Goal: Transaction & Acquisition: Purchase product/service

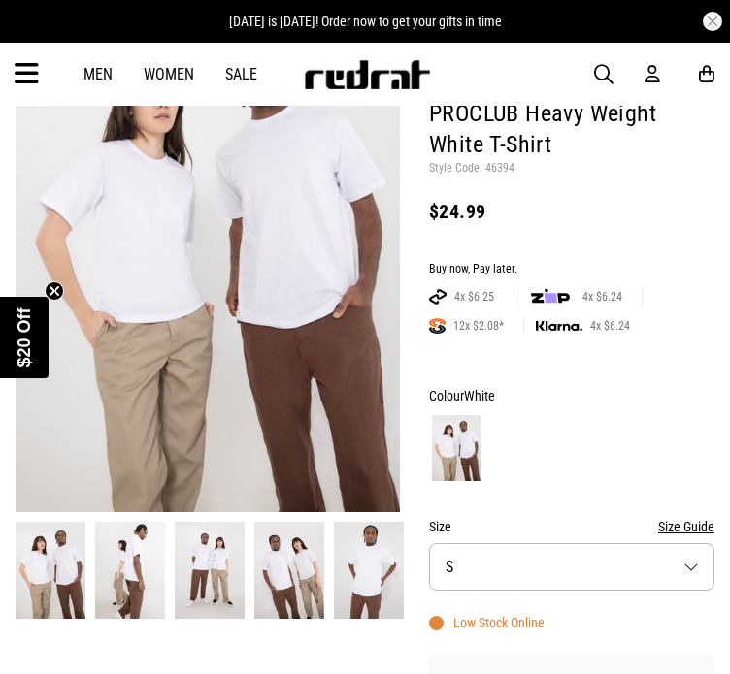
click at [592, 65] on div "Men Women Sale Sign in New Back Footwear Back Mens Back Womens Back Youth & Kid…" at bounding box center [365, 74] width 730 height 63
click at [594, 66] on span "button" at bounding box center [603, 74] width 19 height 23
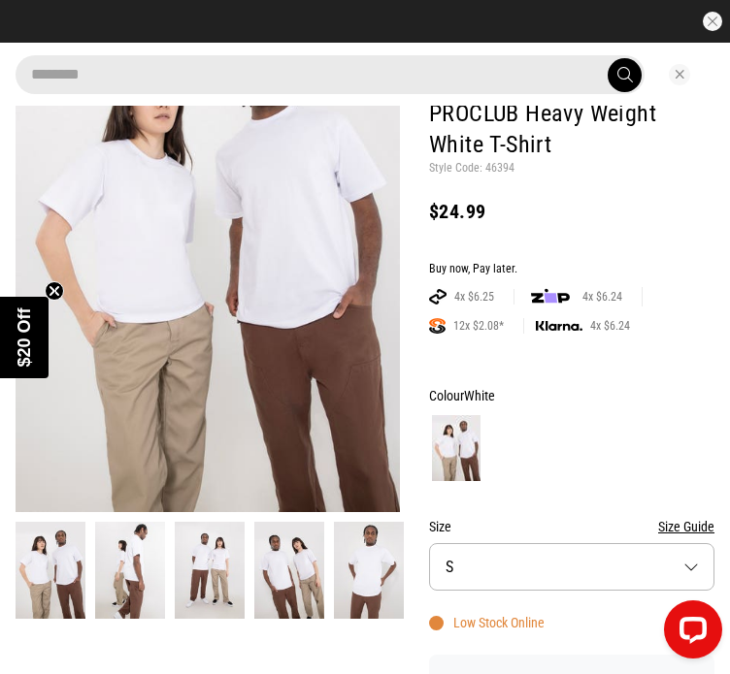
type input "********"
click at [608, 58] on button "submit" at bounding box center [625, 75] width 34 height 34
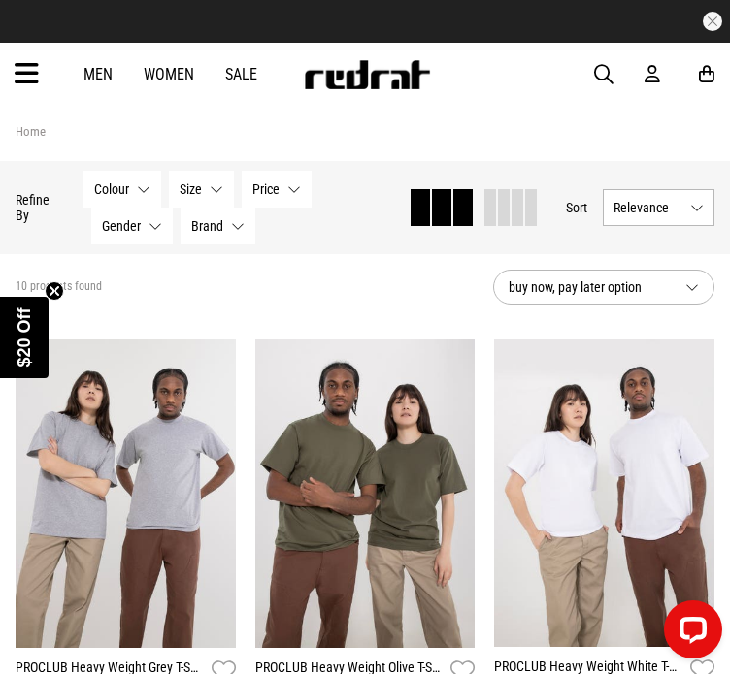
click at [190, 425] on img at bounding box center [126, 494] width 220 height 309
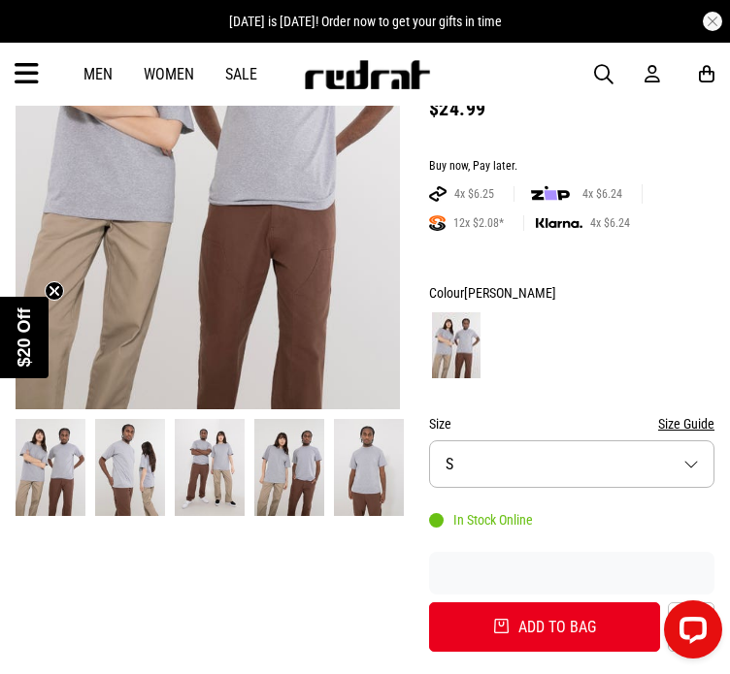
scroll to position [295, 0]
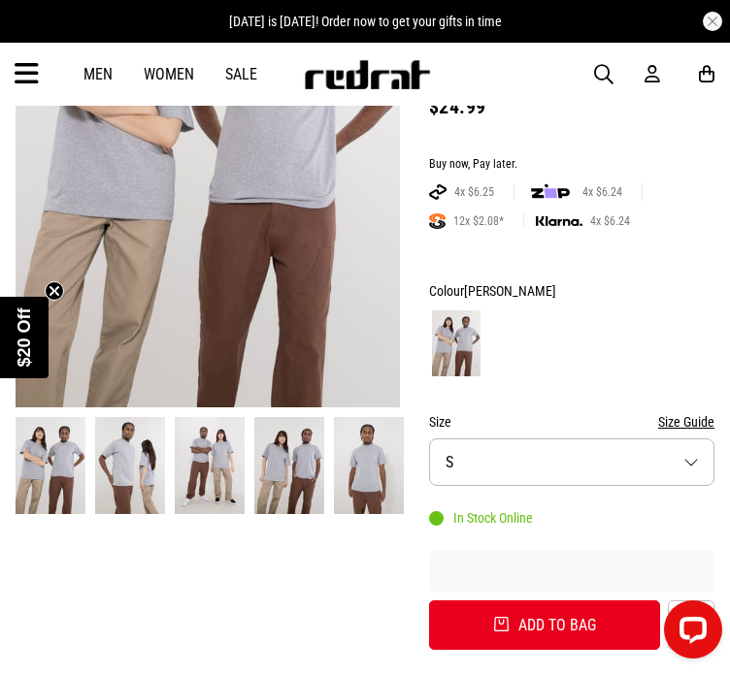
click at [481, 463] on button "Size S" at bounding box center [571, 463] width 285 height 48
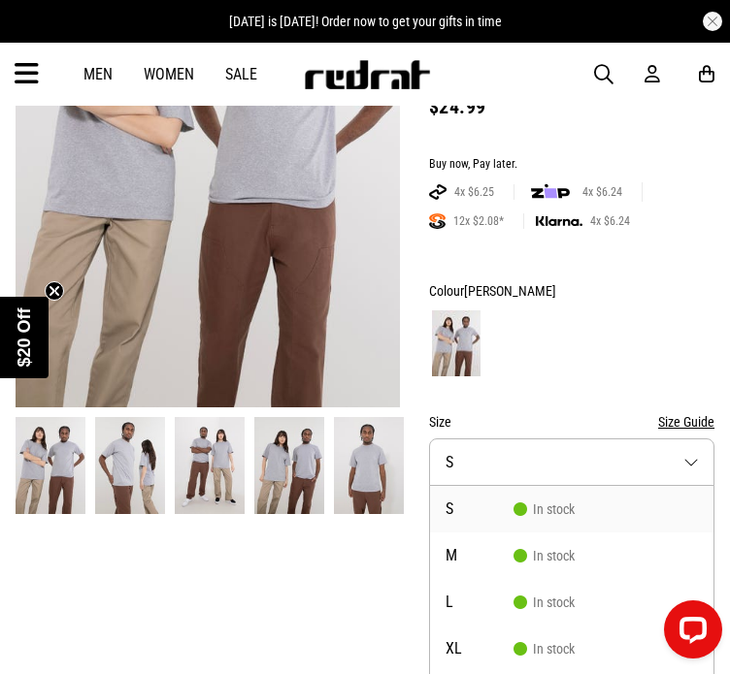
scroll to position [368, 0]
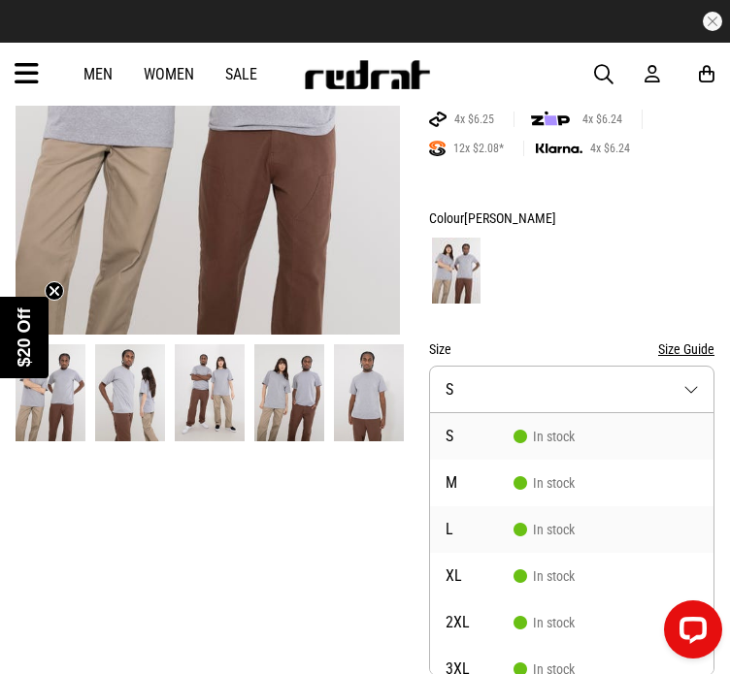
click at [477, 524] on span "L" at bounding box center [479, 530] width 68 height 16
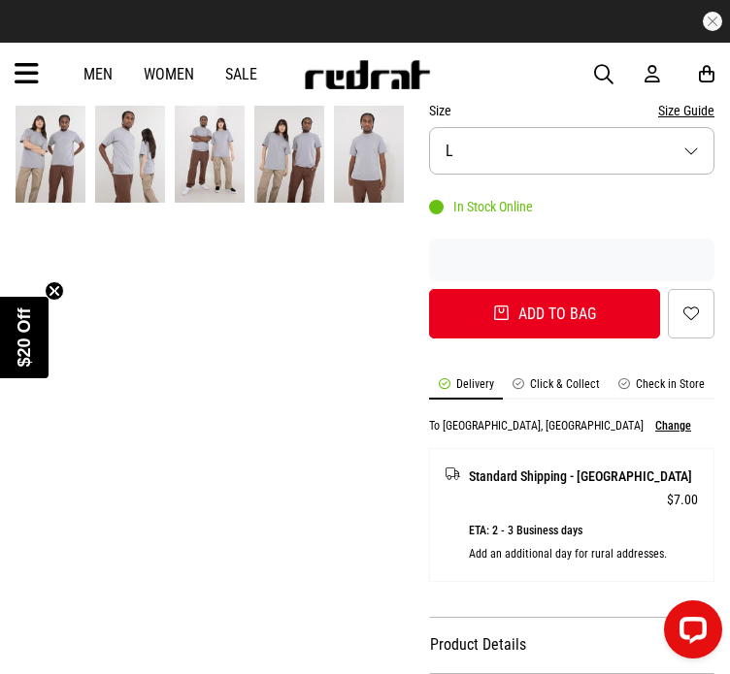
scroll to position [609, 0]
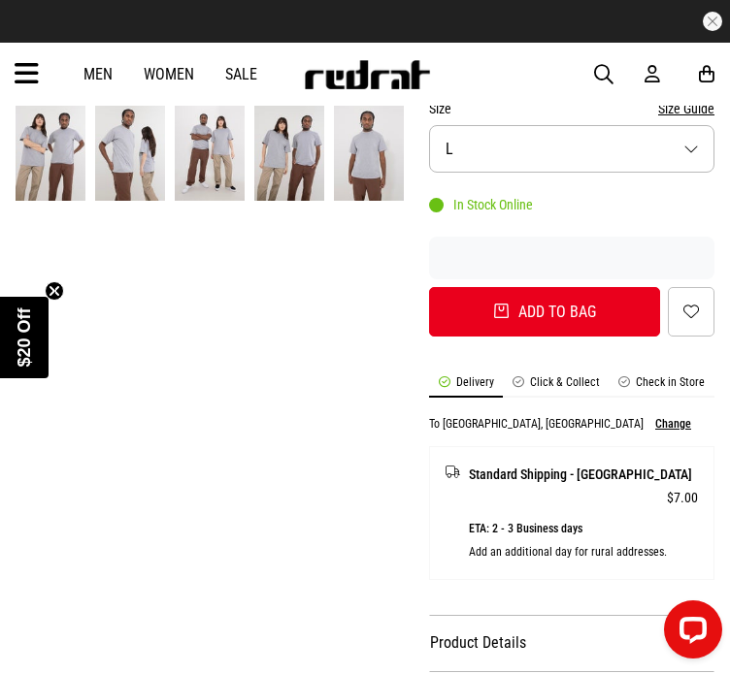
click at [641, 377] on li "Check in Store" at bounding box center [661, 387] width 105 height 22
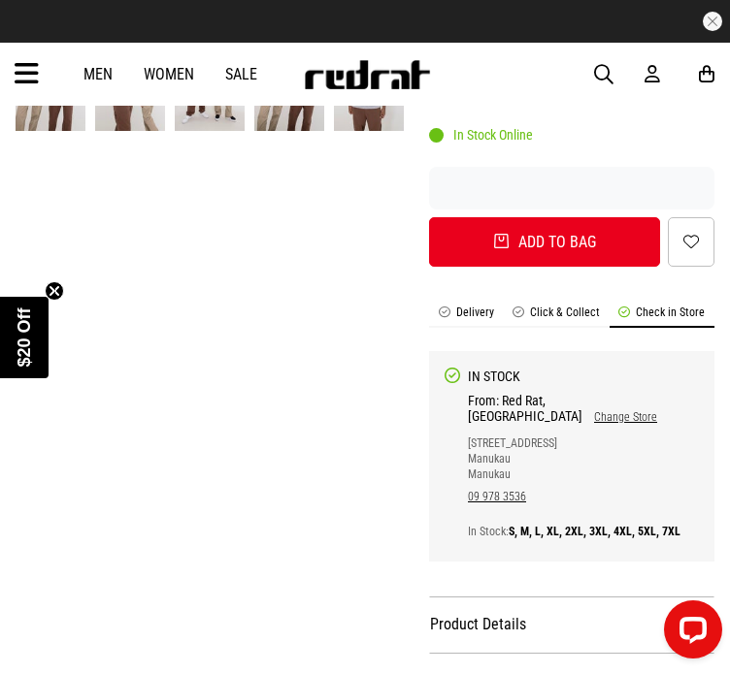
scroll to position [679, 0]
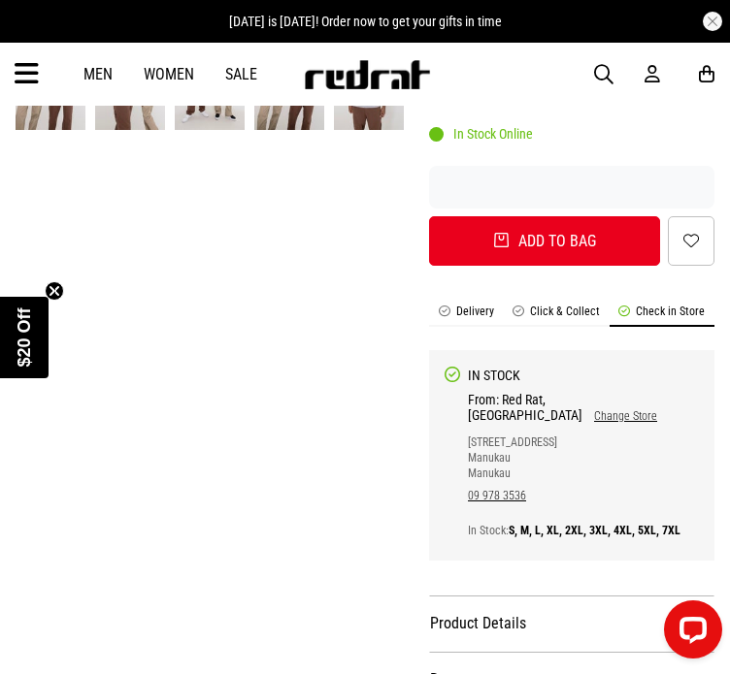
click at [639, 410] on link "Change Store" at bounding box center [619, 417] width 75 height 14
select select "**"
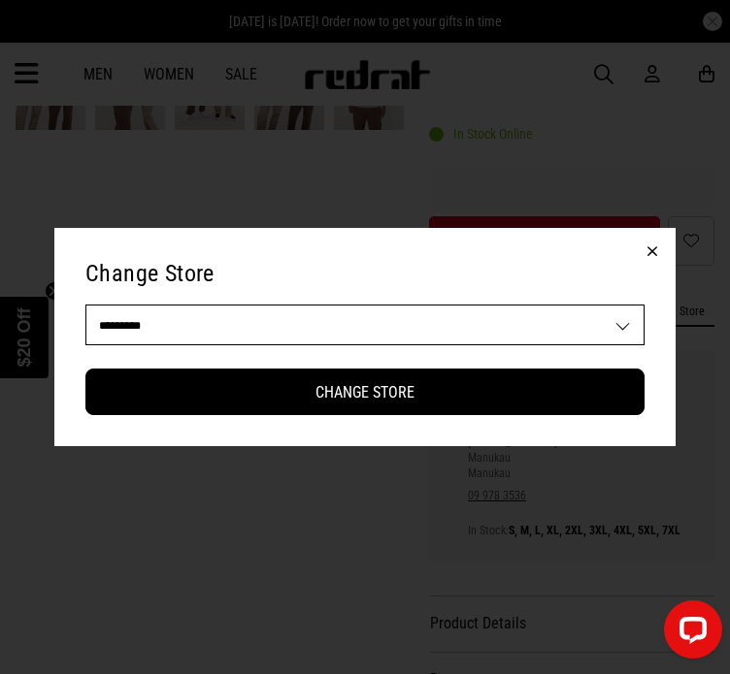
click at [577, 339] on select "**********" at bounding box center [364, 325] width 557 height 39
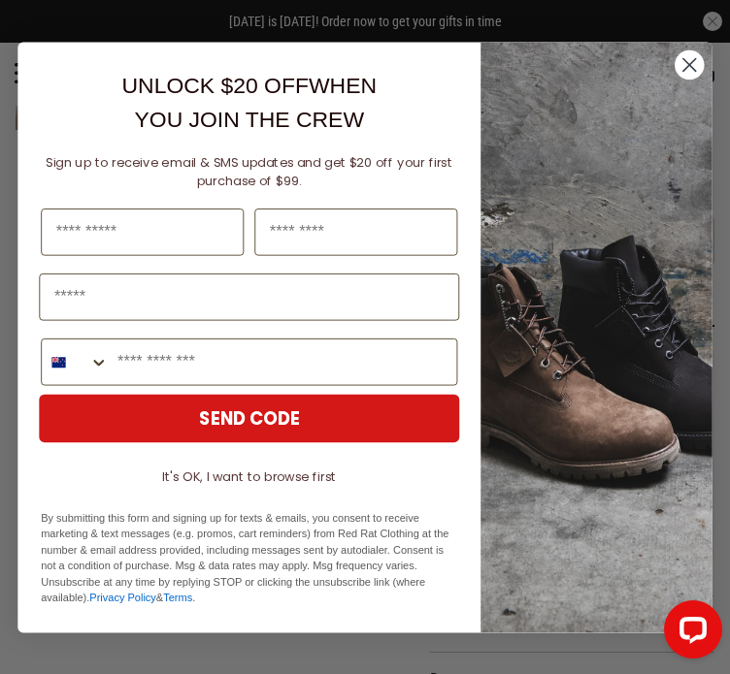
drag, startPoint x: 557, startPoint y: 313, endPoint x: 291, endPoint y: 224, distance: 280.5
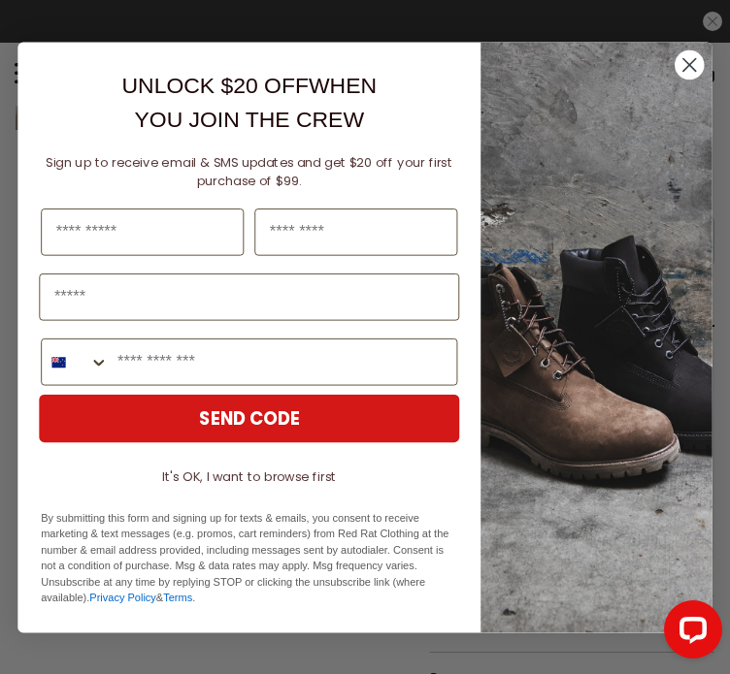
click at [683, 59] on circle "Close dialog" at bounding box center [688, 63] width 29 height 29
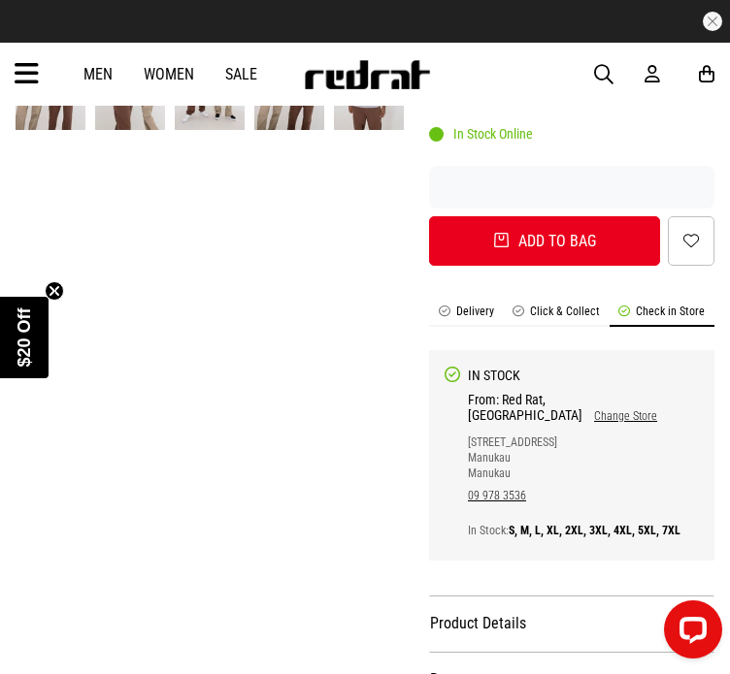
click at [629, 410] on link "Change Store" at bounding box center [619, 417] width 75 height 14
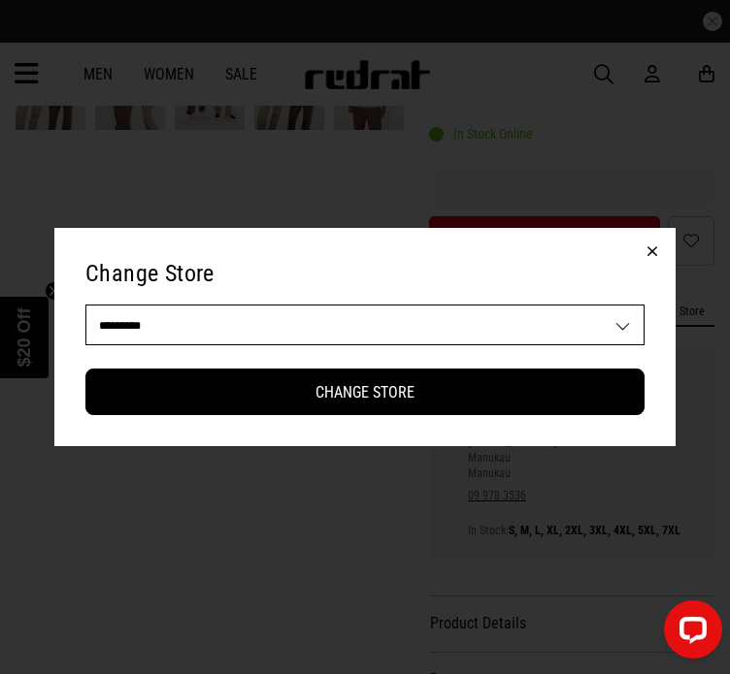
click at [384, 315] on select "**********" at bounding box center [364, 325] width 557 height 39
select select "***"
click at [86, 306] on select "**********" at bounding box center [364, 325] width 557 height 39
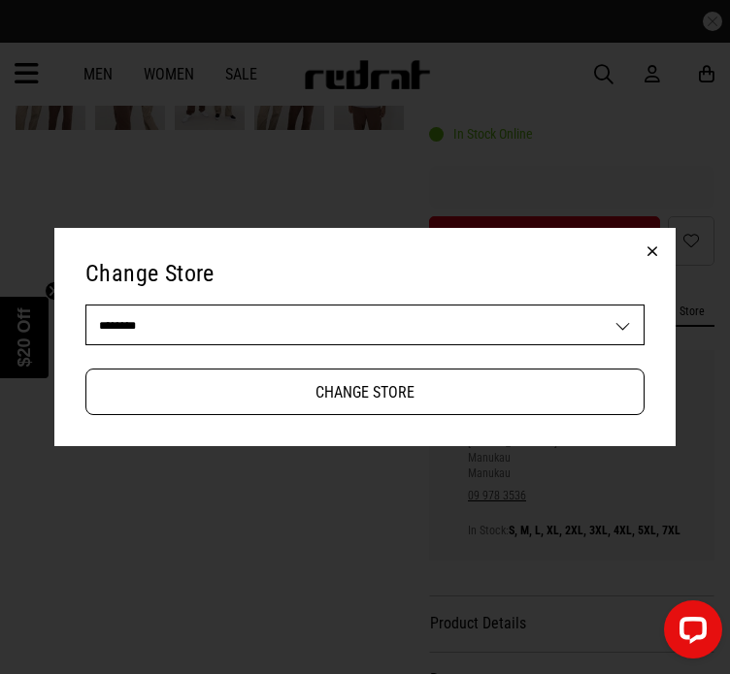
click at [381, 376] on button "Change Store" at bounding box center [364, 392] width 559 height 47
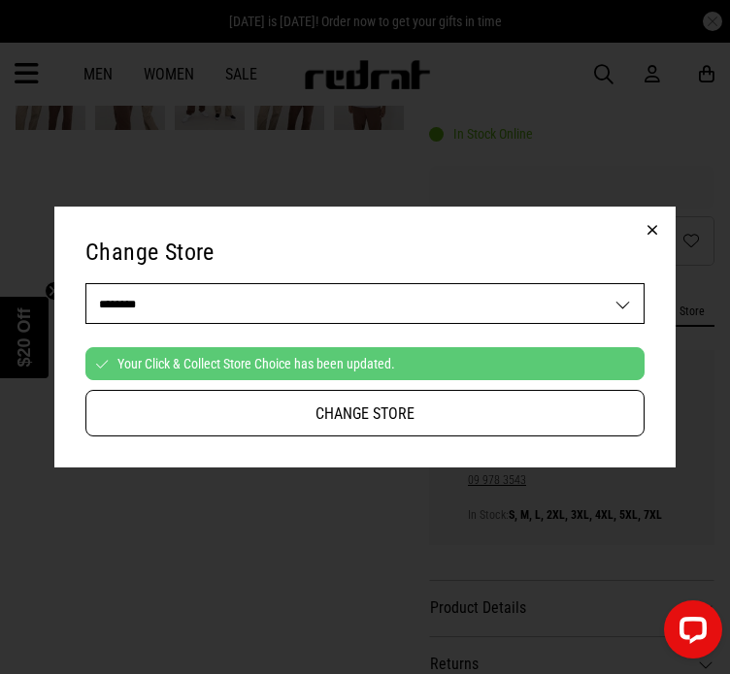
click at [378, 410] on button "Change Store" at bounding box center [364, 413] width 559 height 47
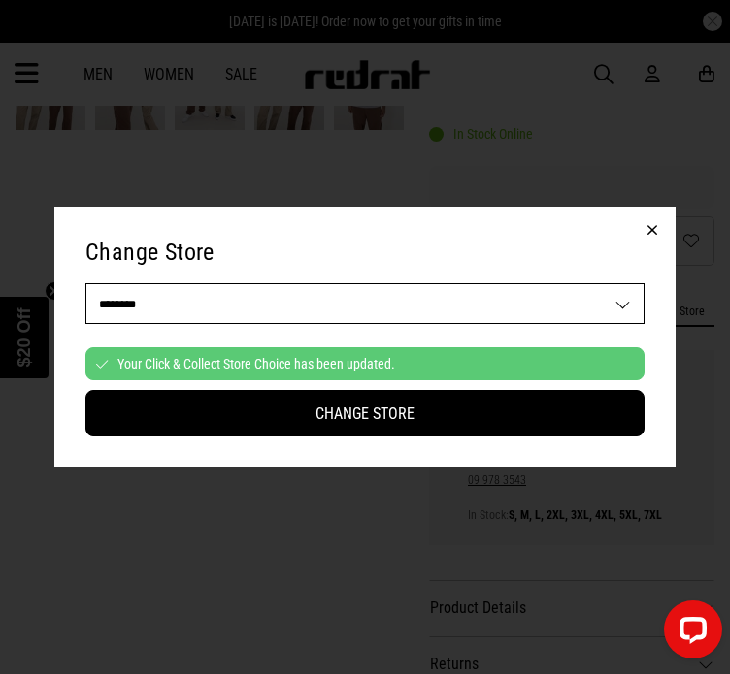
click at [657, 231] on button "button" at bounding box center [652, 230] width 47 height 47
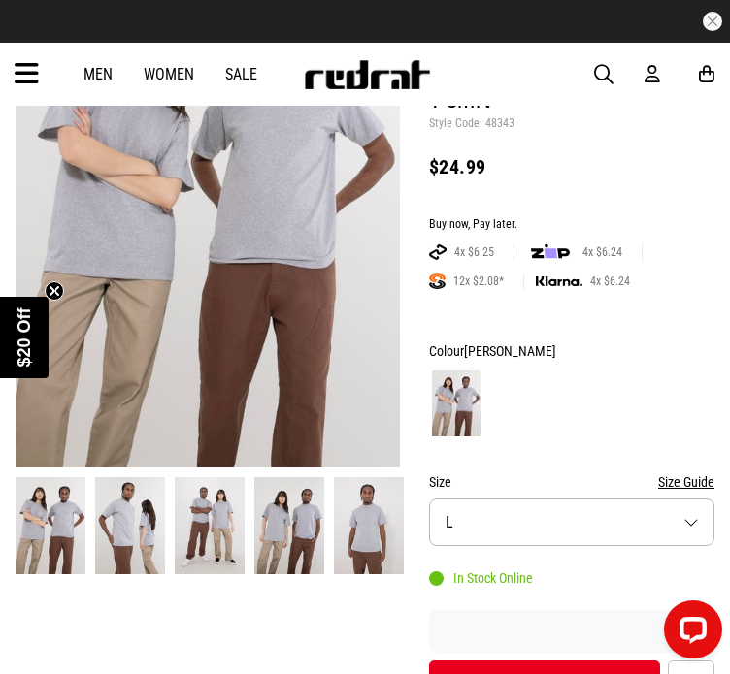
scroll to position [238, 0]
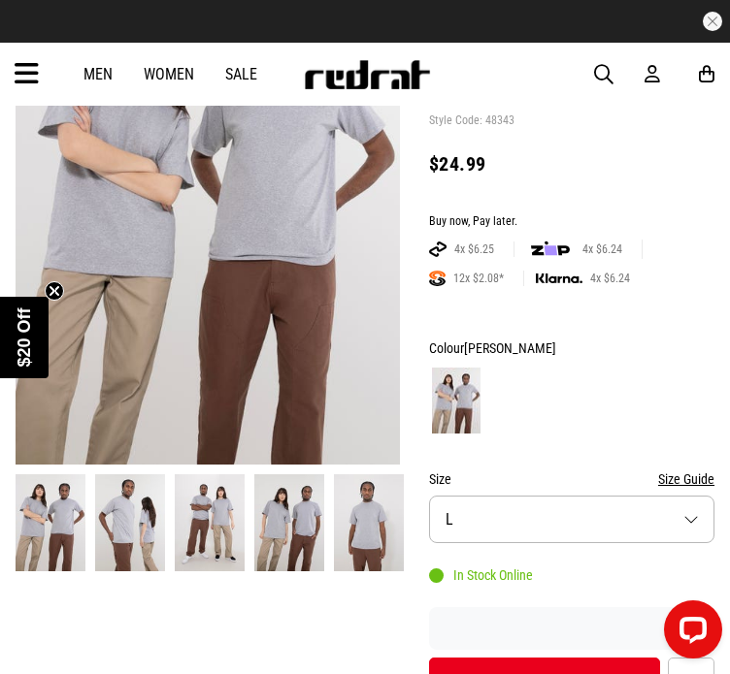
click at [363, 558] on img at bounding box center [369, 523] width 70 height 97
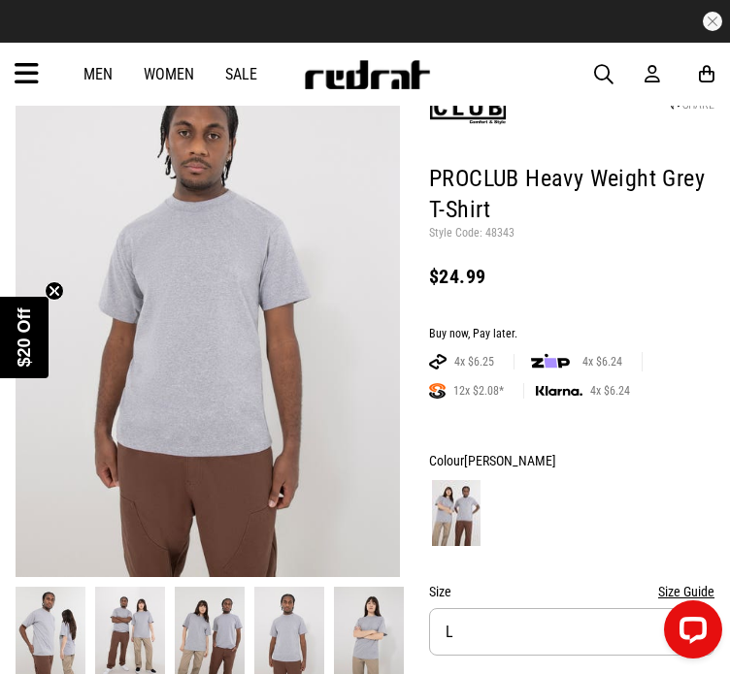
scroll to position [126, 0]
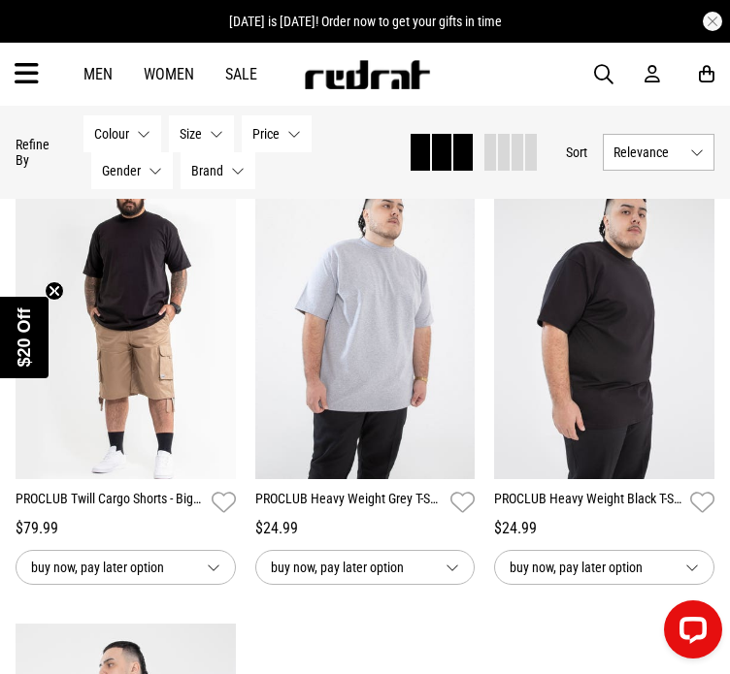
scroll to position [1098, 0]
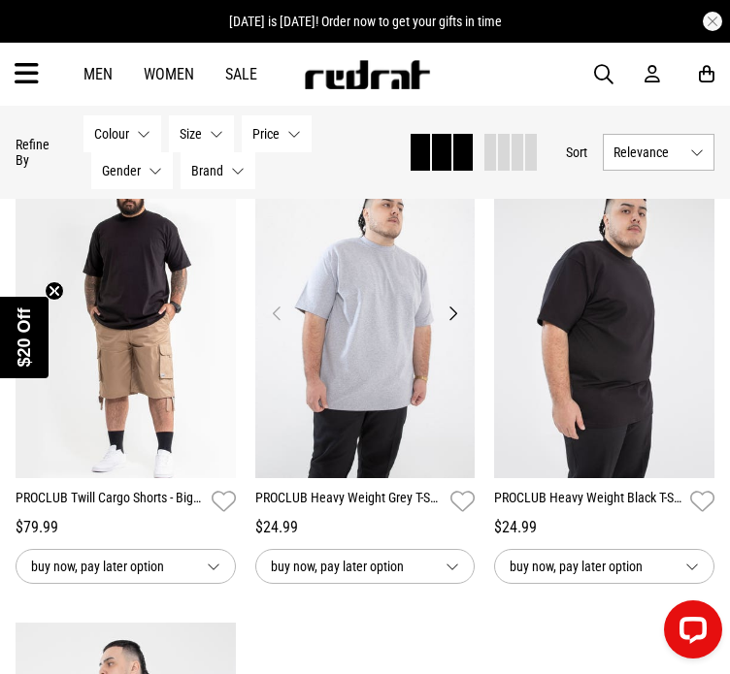
click at [311, 317] on img at bounding box center [365, 325] width 220 height 309
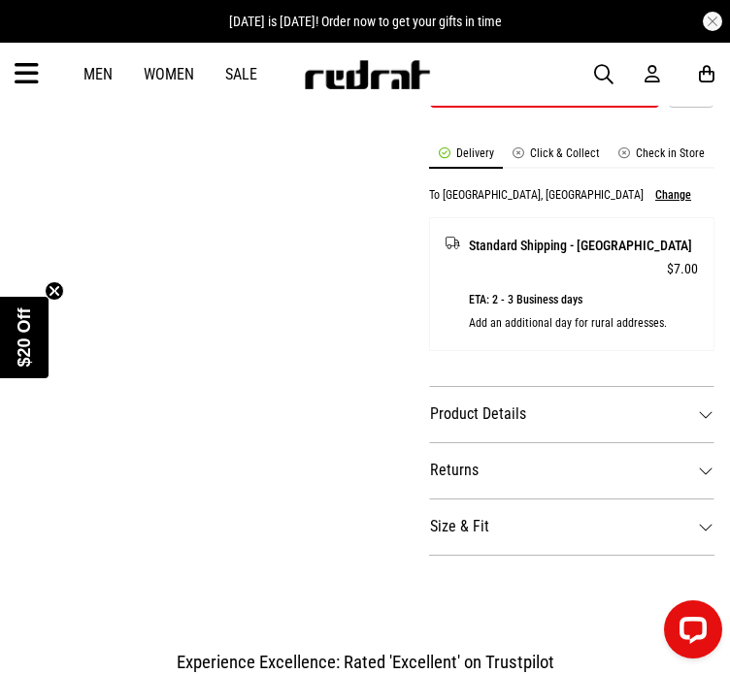
scroll to position [837, 0]
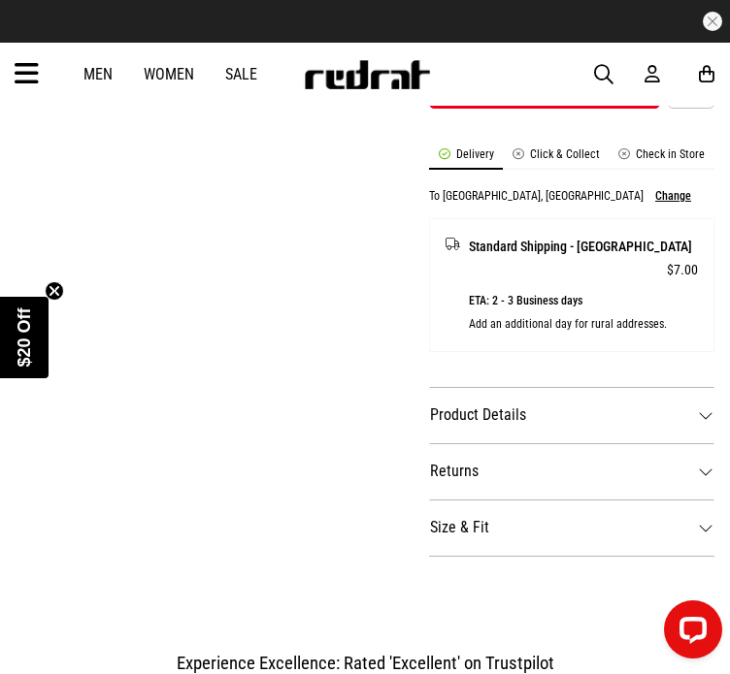
click at [634, 150] on li "Check in Store" at bounding box center [661, 159] width 105 height 22
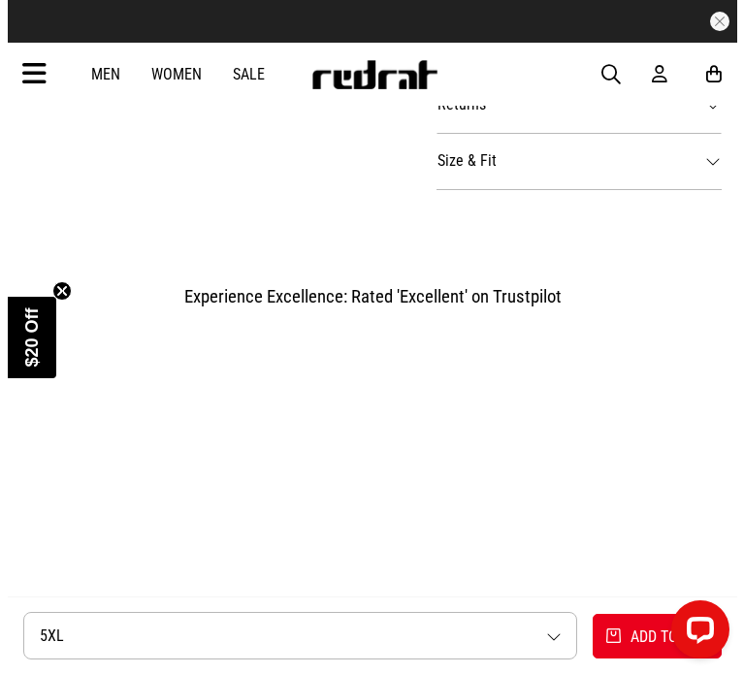
scroll to position [1269, 0]
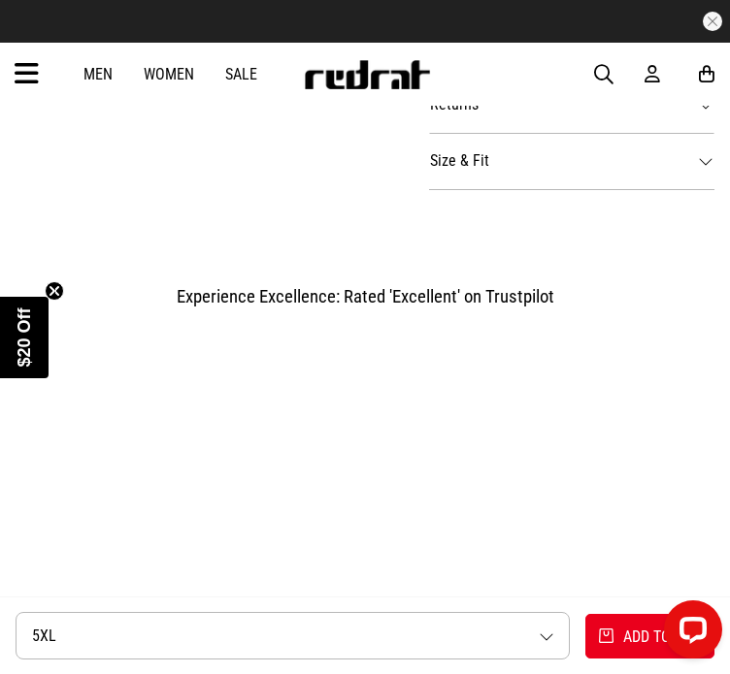
click at [611, 64] on span "button" at bounding box center [603, 74] width 19 height 23
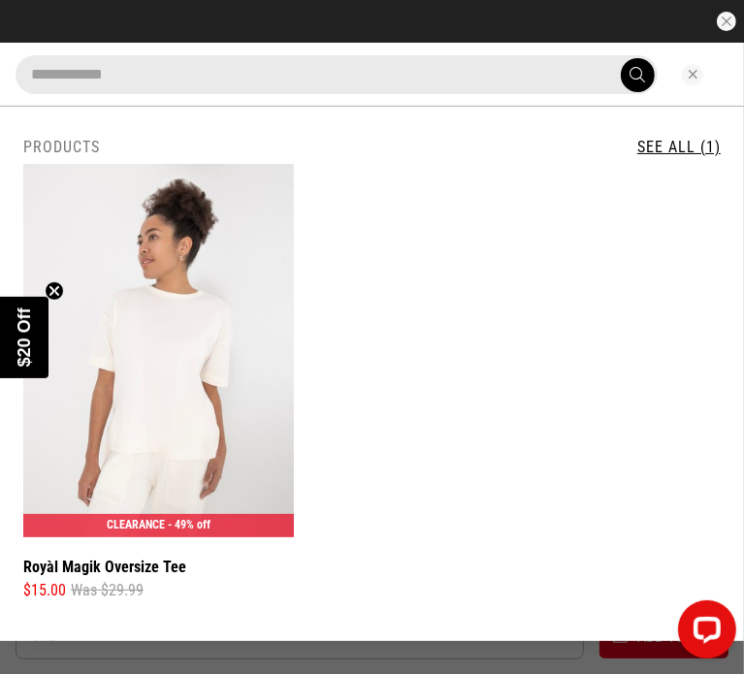
type input "**********"
click at [621, 58] on button "submit" at bounding box center [638, 75] width 34 height 34
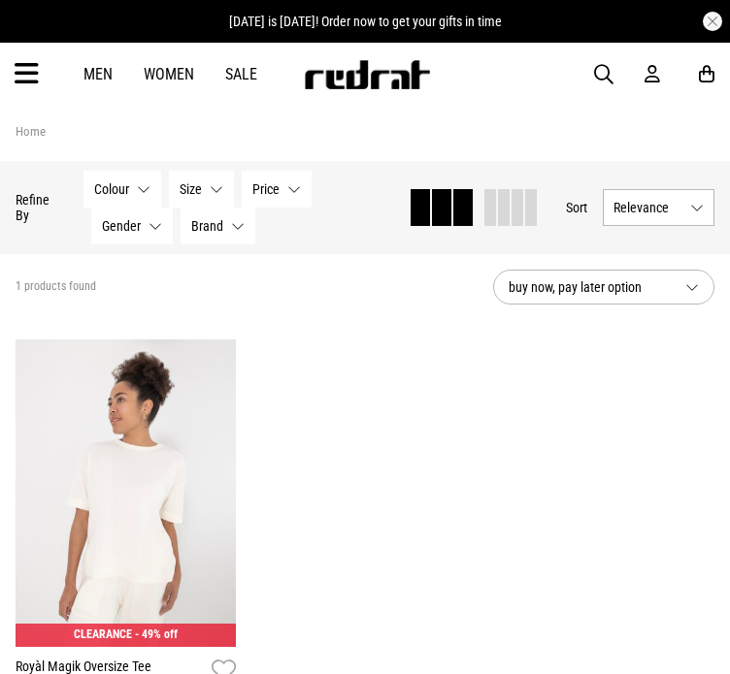
click at [24, 81] on icon at bounding box center [27, 74] width 24 height 32
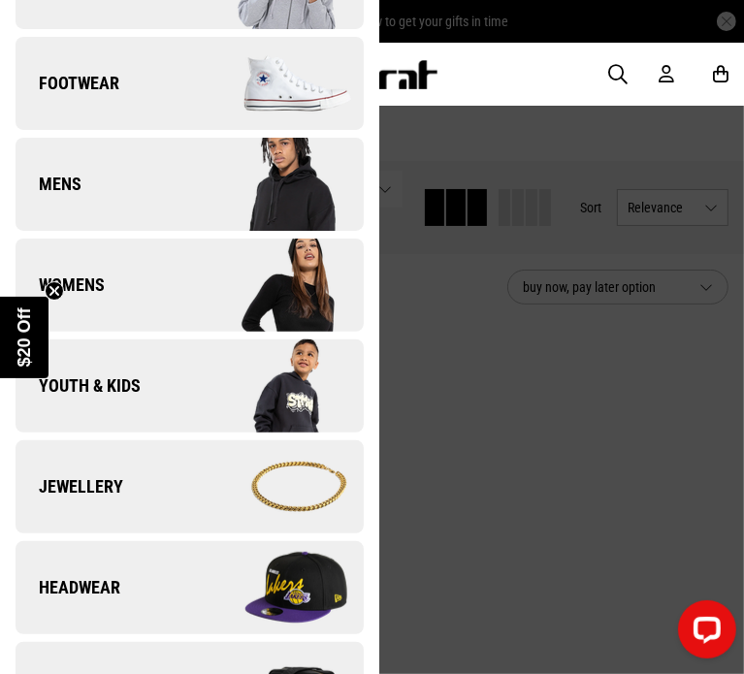
scroll to position [174, 0]
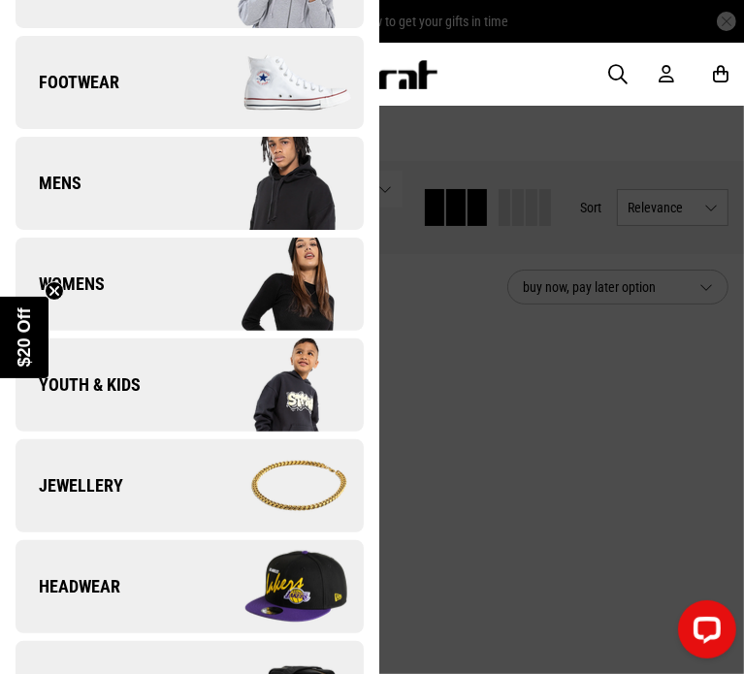
click at [173, 175] on link "Mens" at bounding box center [190, 183] width 348 height 93
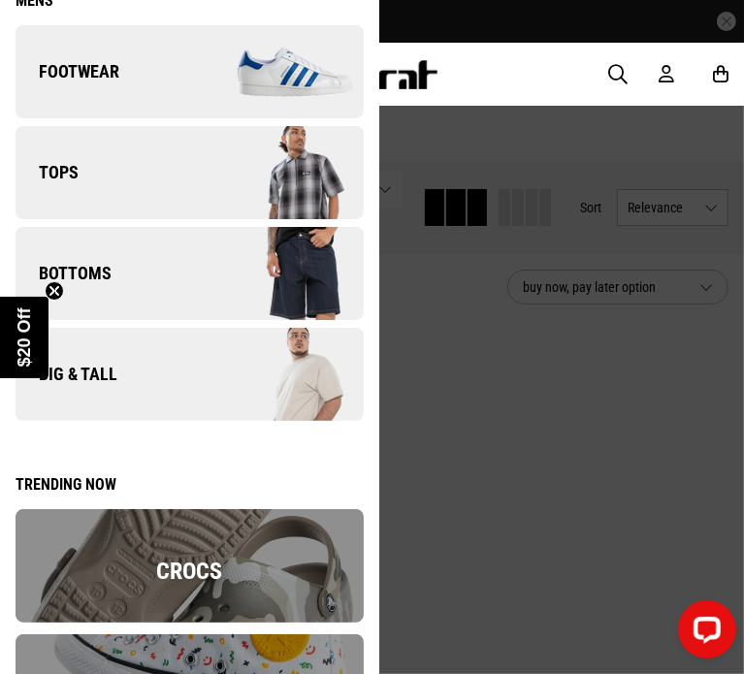
scroll to position [113, 0]
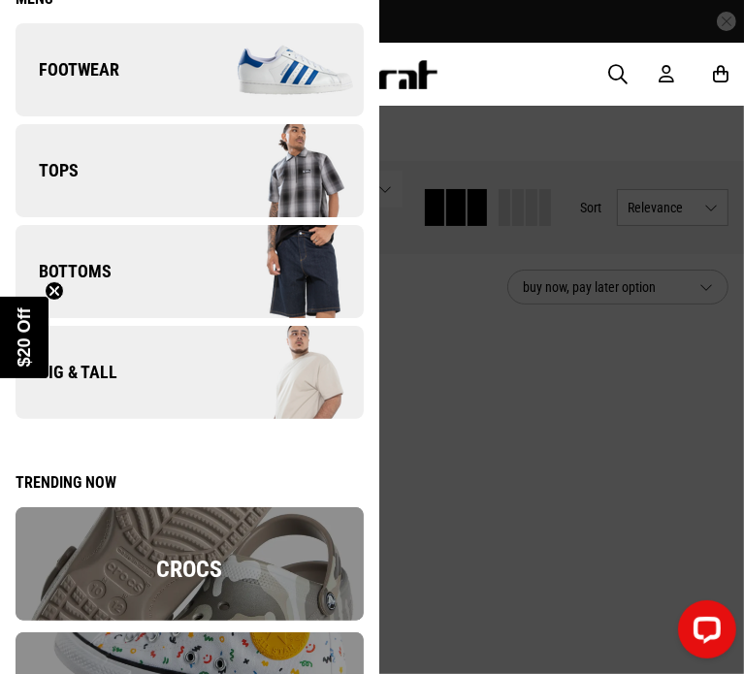
click at [204, 177] on img at bounding box center [276, 170] width 174 height 97
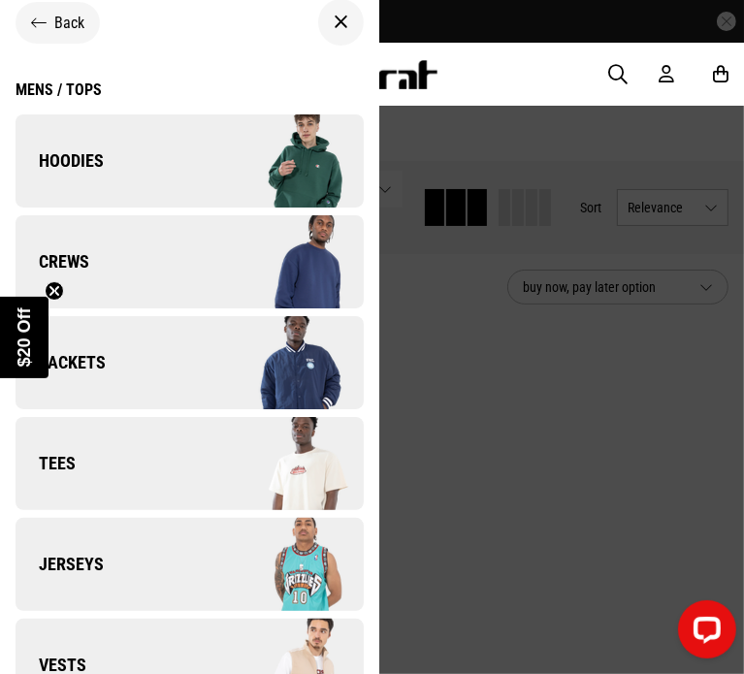
scroll to position [182, 0]
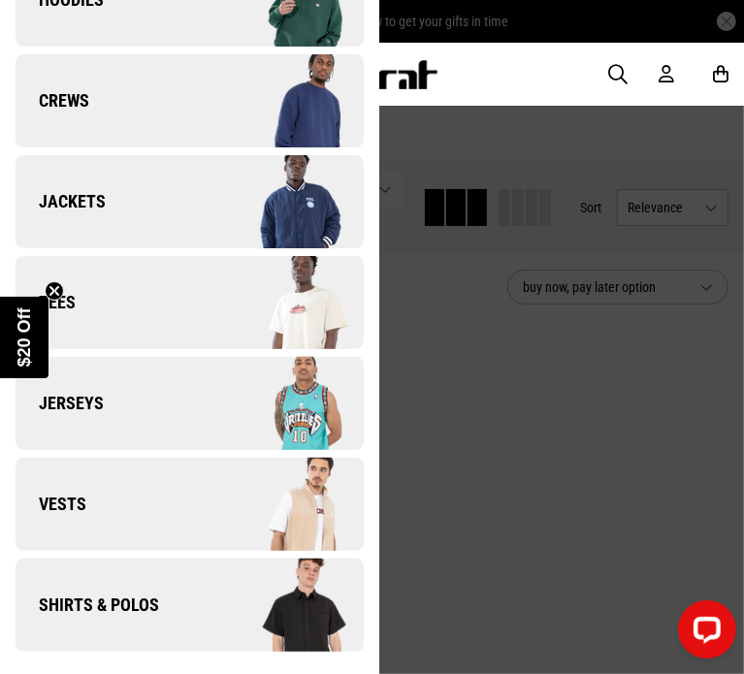
click at [261, 307] on img at bounding box center [276, 302] width 174 height 97
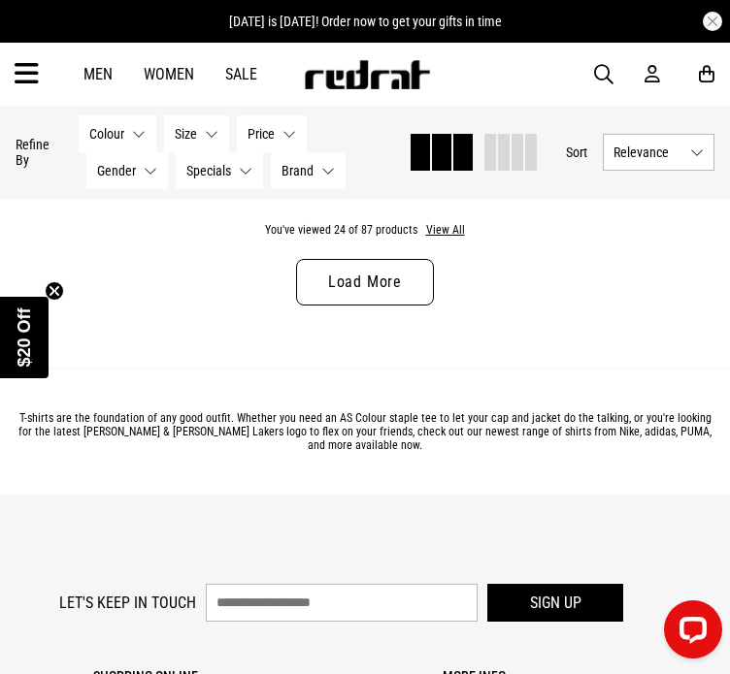
scroll to position [3820, 0]
click at [369, 272] on link "Load More" at bounding box center [365, 282] width 138 height 47
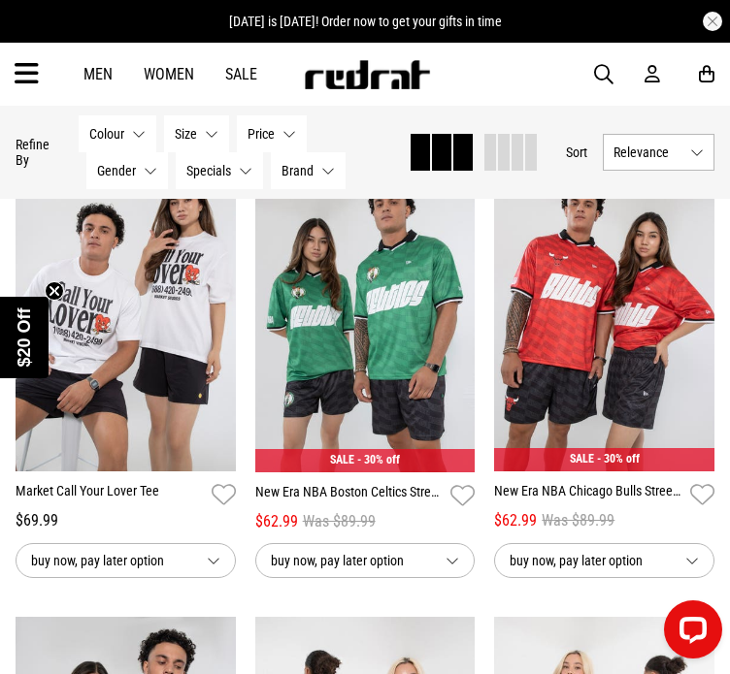
scroll to position [6548, 0]
